Goal: Task Accomplishment & Management: Use online tool/utility

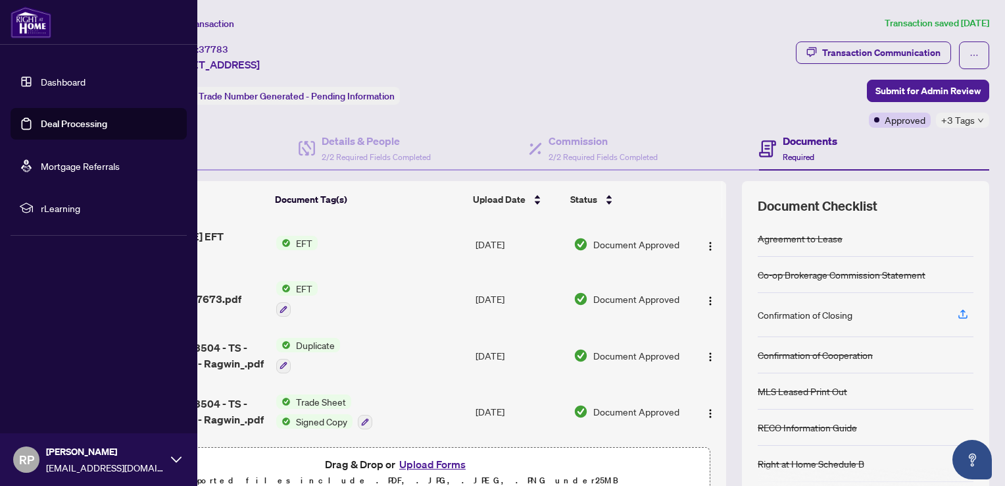
click at [58, 124] on link "Deal Processing" at bounding box center [74, 124] width 66 height 12
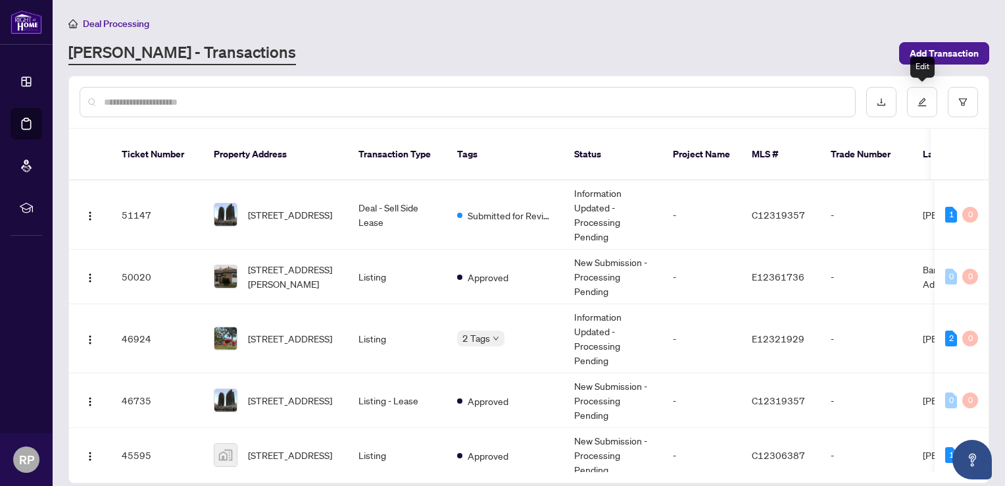
drag, startPoint x: 726, startPoint y: 61, endPoint x: 321, endPoint y: 51, distance: 405.4
click at [334, 44] on main "Deal Processing [PERSON_NAME] - Transactions Add Transaction Ticket Number Prop…" at bounding box center [529, 243] width 953 height 486
click at [283, 207] on span "[STREET_ADDRESS]" at bounding box center [290, 214] width 84 height 14
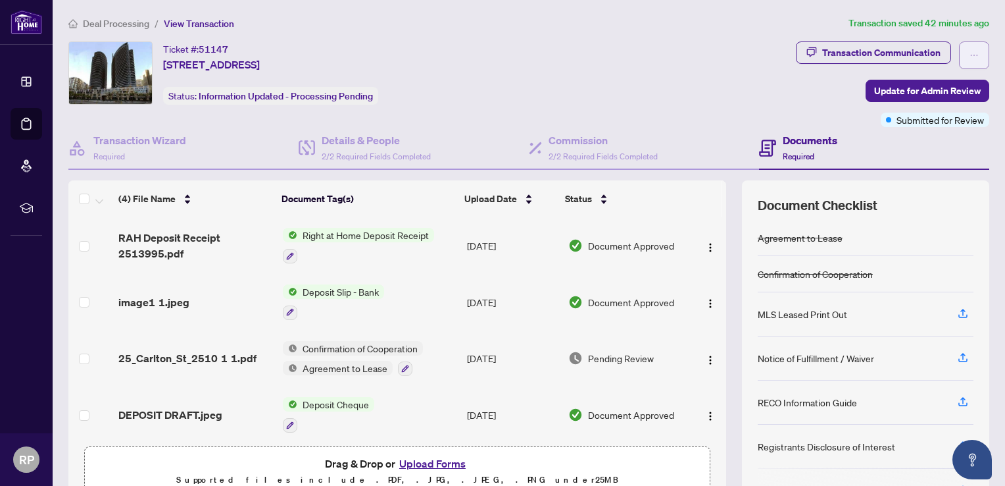
click at [970, 44] on button "button" at bounding box center [974, 55] width 30 height 28
click at [749, 118] on div "Ticket #: 51147 [STREET_ADDRESS] Status: Information Updated - Processing Pendi…" at bounding box center [430, 84] width 728 height 86
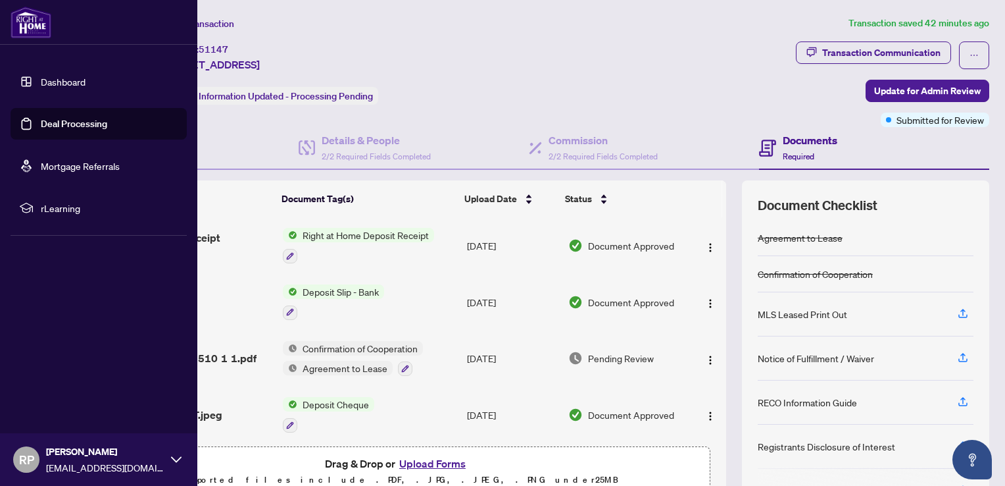
click at [41, 125] on link "Deal Processing" at bounding box center [74, 124] width 66 height 12
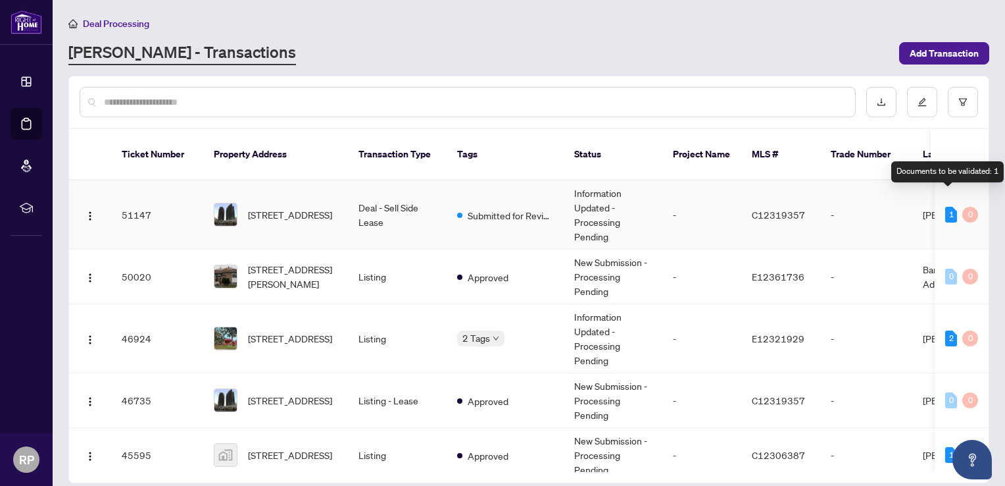
click at [946, 207] on div "1" at bounding box center [951, 215] width 12 height 16
click at [776, 209] on td "C12319357" at bounding box center [780, 214] width 79 height 69
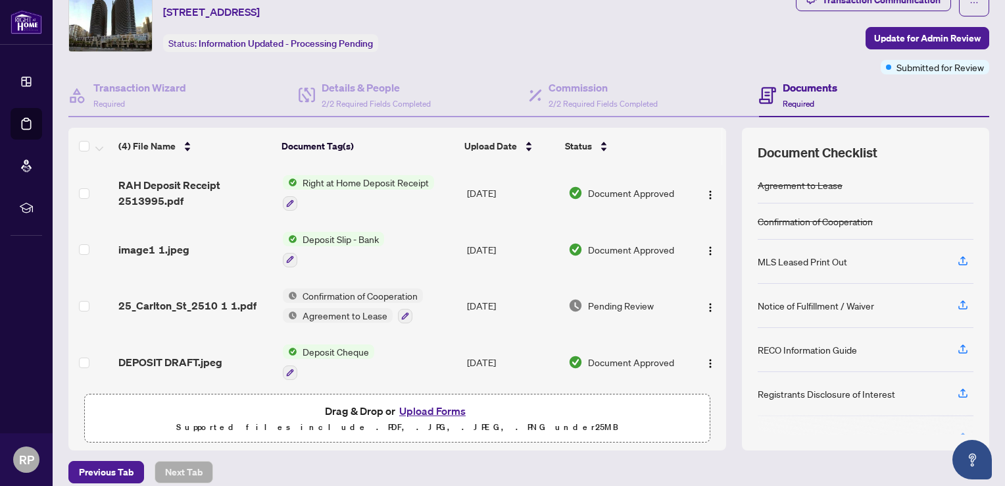
scroll to position [52, 0]
click at [229, 191] on span "RAH Deposit Receipt 2513995.pdf" at bounding box center [195, 194] width 154 height 32
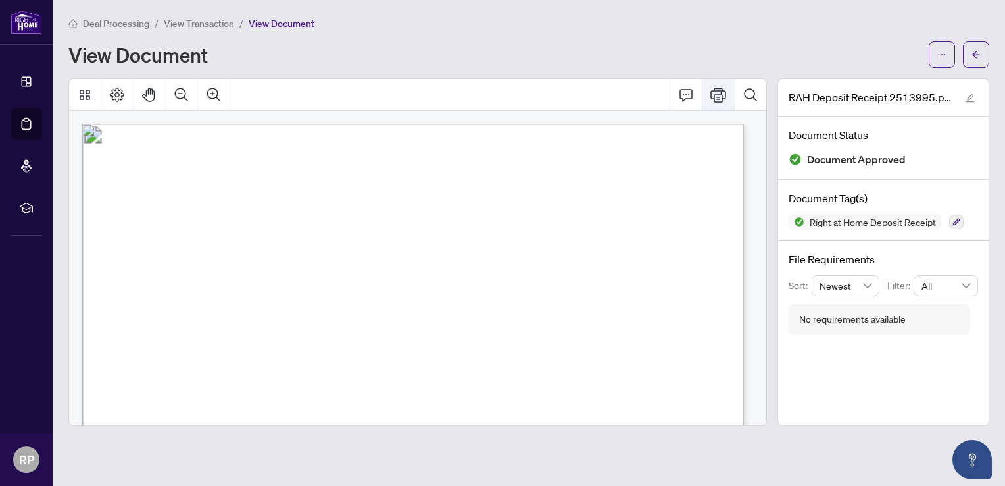
click at [710, 99] on button "Print" at bounding box center [719, 95] width 32 height 32
